Goal: Task Accomplishment & Management: Manage account settings

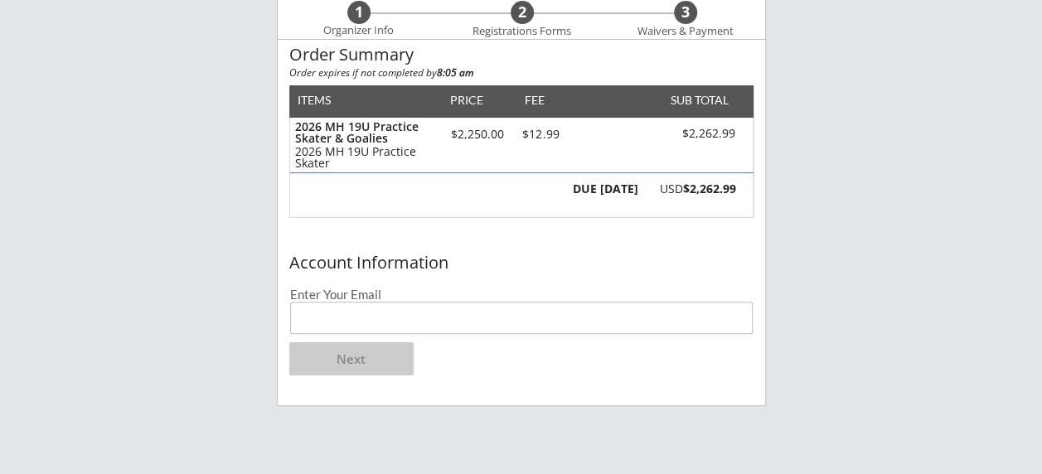
scroll to position [150, 0]
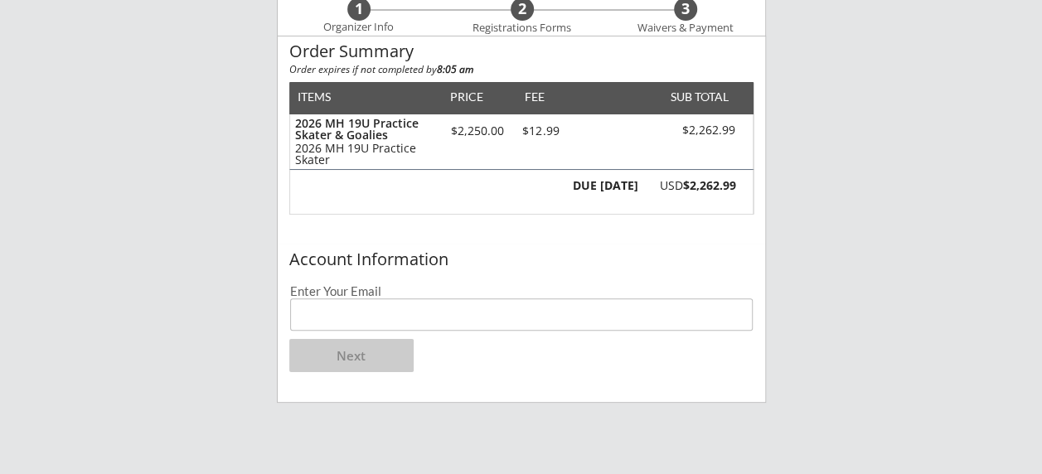
click at [406, 312] on input "email" at bounding box center [522, 315] width 464 height 32
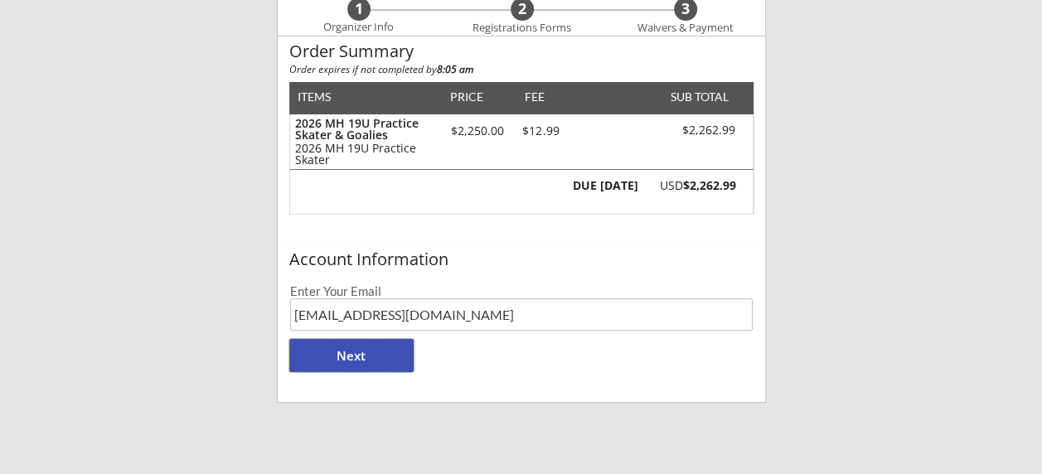
click at [338, 353] on button "Next" at bounding box center [351, 355] width 124 height 33
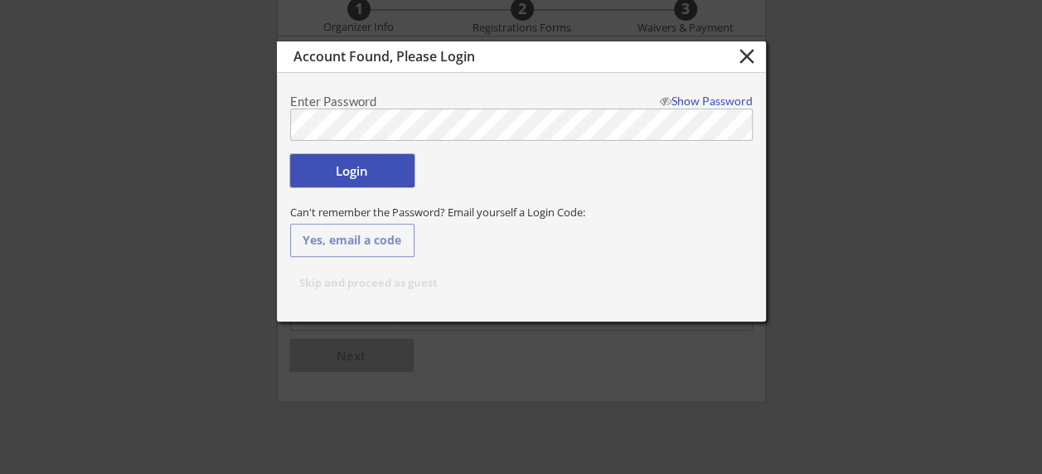
click at [357, 177] on button "Login" at bounding box center [352, 170] width 124 height 33
click at [353, 168] on button "Login" at bounding box center [352, 170] width 124 height 33
type input "[EMAIL_ADDRESS][DOMAIN_NAME]"
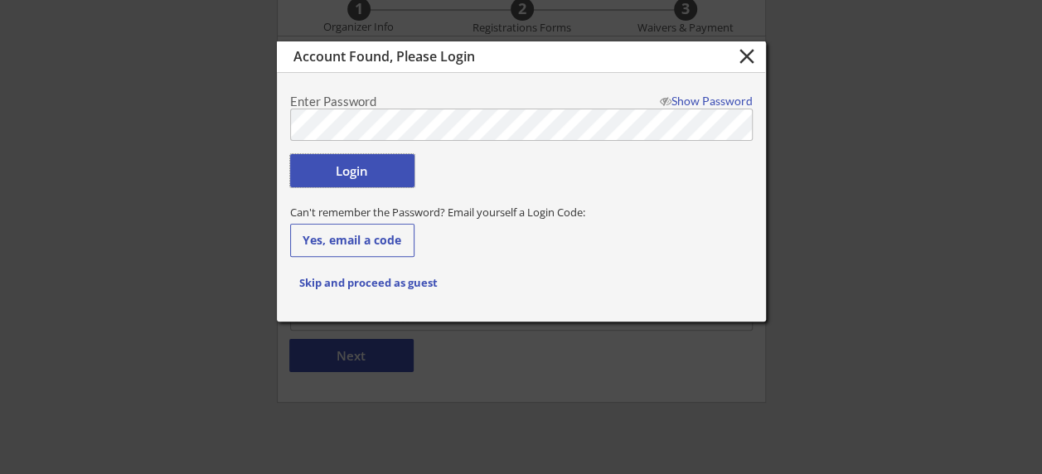
click at [339, 159] on button "Login" at bounding box center [352, 170] width 124 height 33
click at [340, 164] on button "Login" at bounding box center [352, 170] width 124 height 33
click at [730, 96] on div "Show Password" at bounding box center [703, 101] width 100 height 12
click at [730, 96] on div "Hide Password" at bounding box center [703, 101] width 100 height 12
click at [175, 158] on body "Moe Hockey LLC 1 Organizer Info 2 Registrations Forms 3 Waivers & Payment Order…" at bounding box center [521, 87] width 1042 height 474
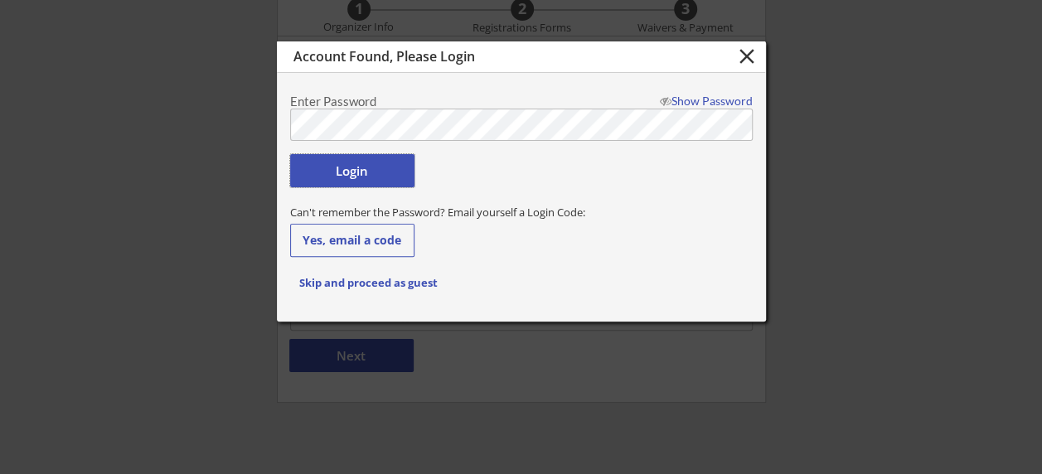
click at [338, 159] on button "Login" at bounding box center [352, 170] width 124 height 33
click at [358, 168] on button "Login" at bounding box center [352, 170] width 124 height 33
click at [347, 240] on button "Yes, email a code" at bounding box center [352, 240] width 124 height 33
